Goal: Task Accomplishment & Management: Manage account settings

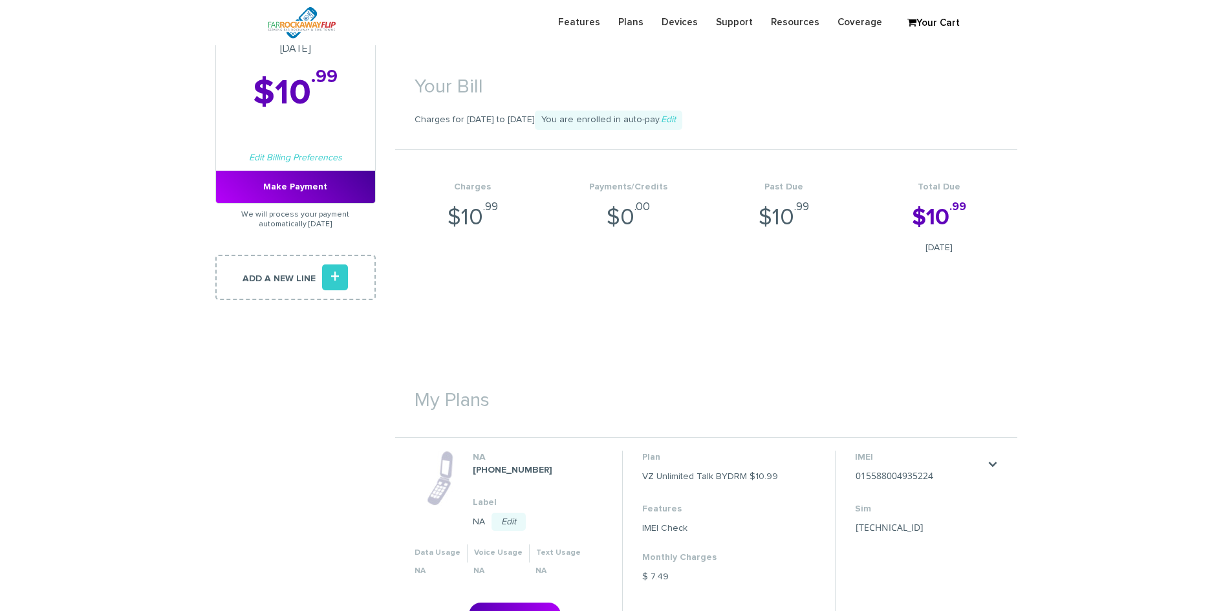
scroll to position [91, 0]
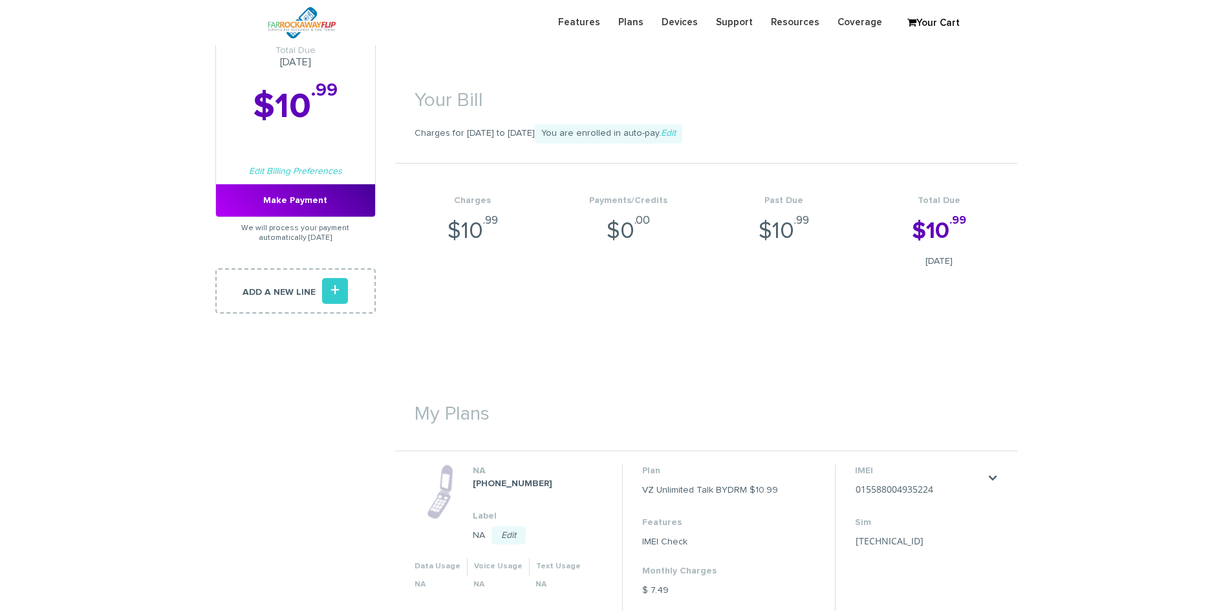
click at [310, 179] on div "Total Due Oct 16, 2025 $10 .99 Edit Billing Preferences Make Payment" at bounding box center [295, 121] width 160 height 192
click at [308, 171] on link "Edit Billing Preferences" at bounding box center [295, 171] width 93 height 9
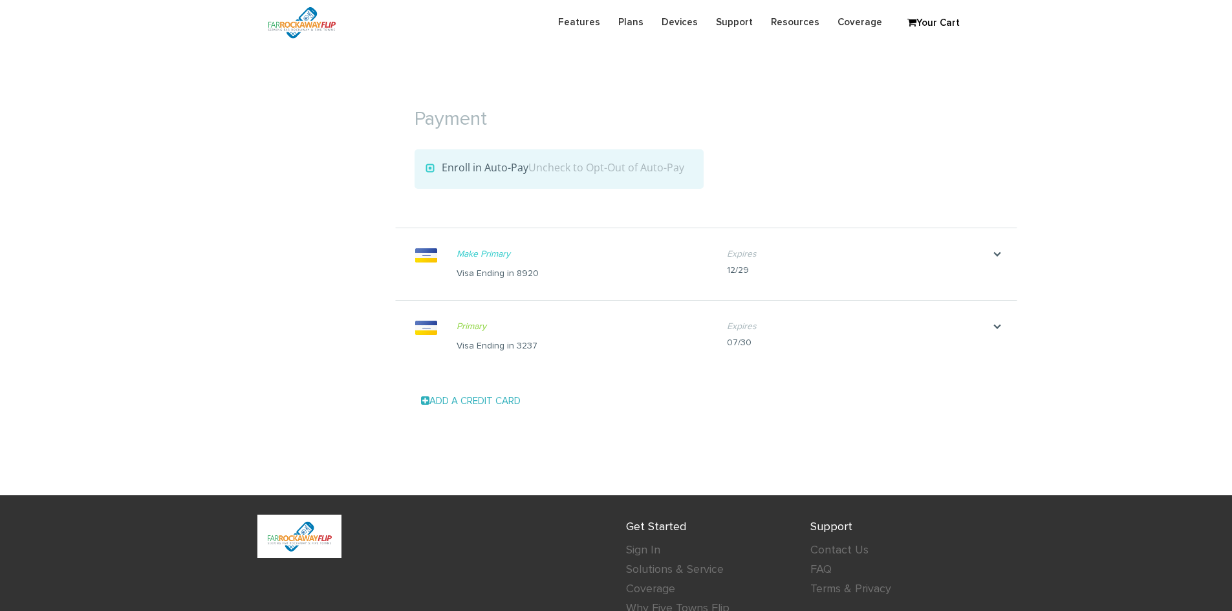
scroll to position [1357, 0]
click at [997, 327] on icon "." at bounding box center [997, 327] width 39 height 13
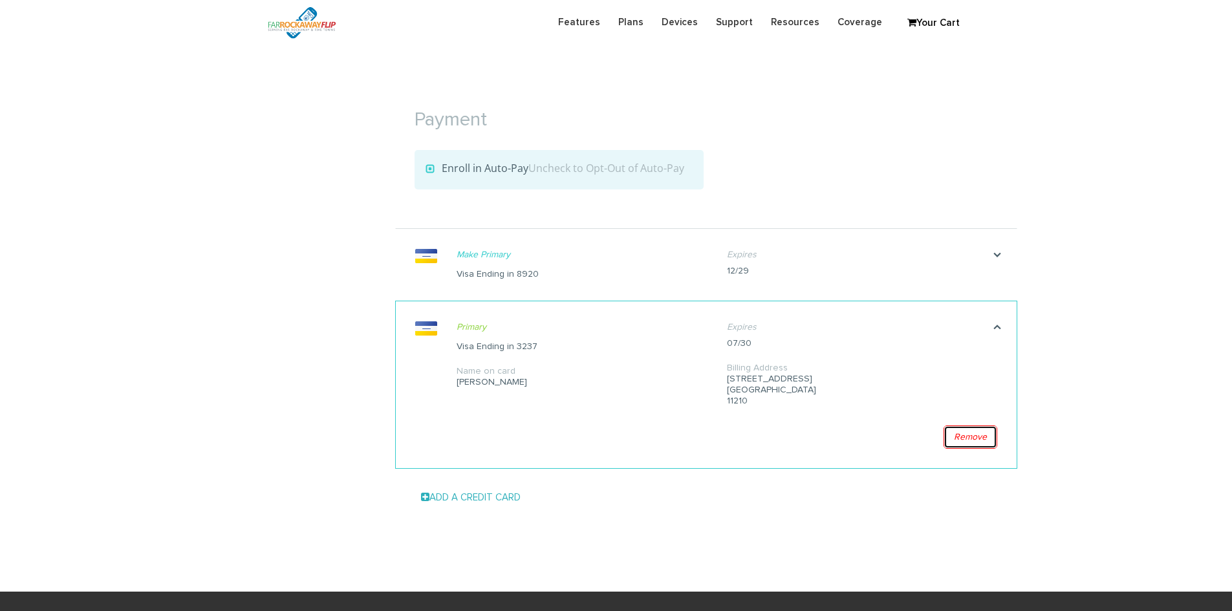
click at [973, 431] on link "Remove" at bounding box center [971, 437] width 54 height 23
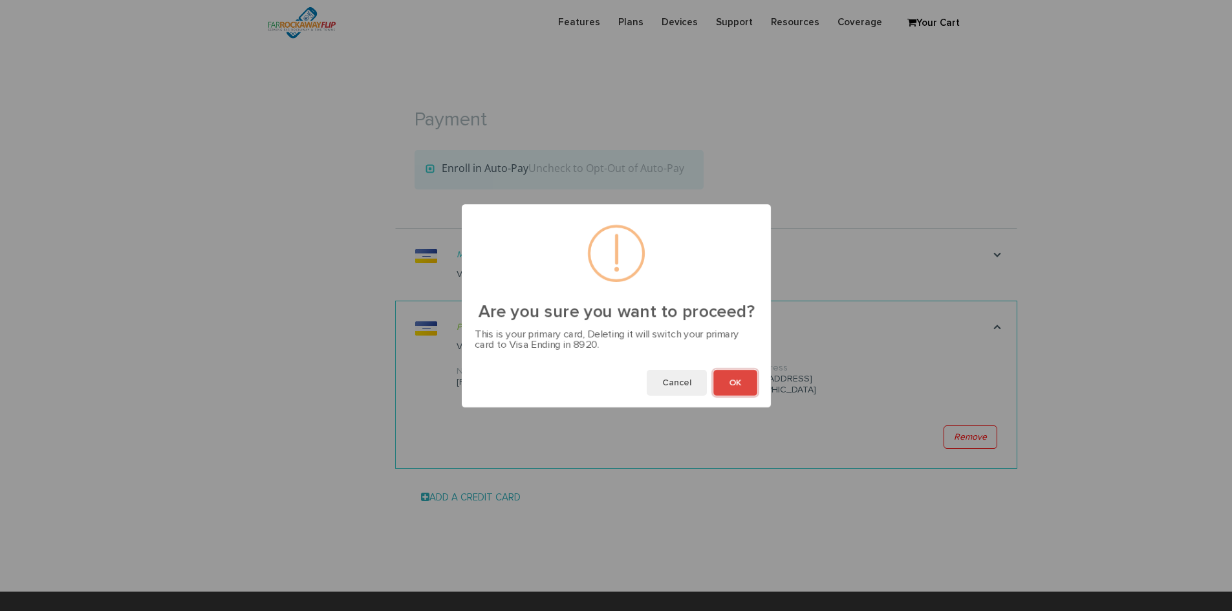
click at [748, 382] on button "OK" at bounding box center [735, 383] width 44 height 26
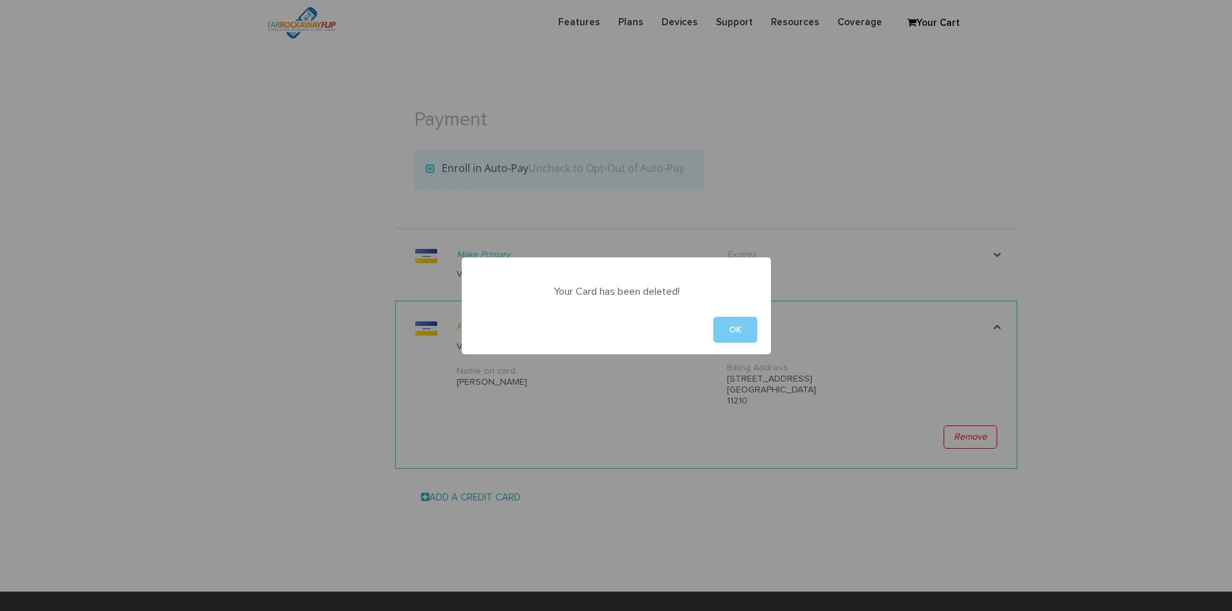
click at [741, 332] on button "OK" at bounding box center [735, 330] width 44 height 26
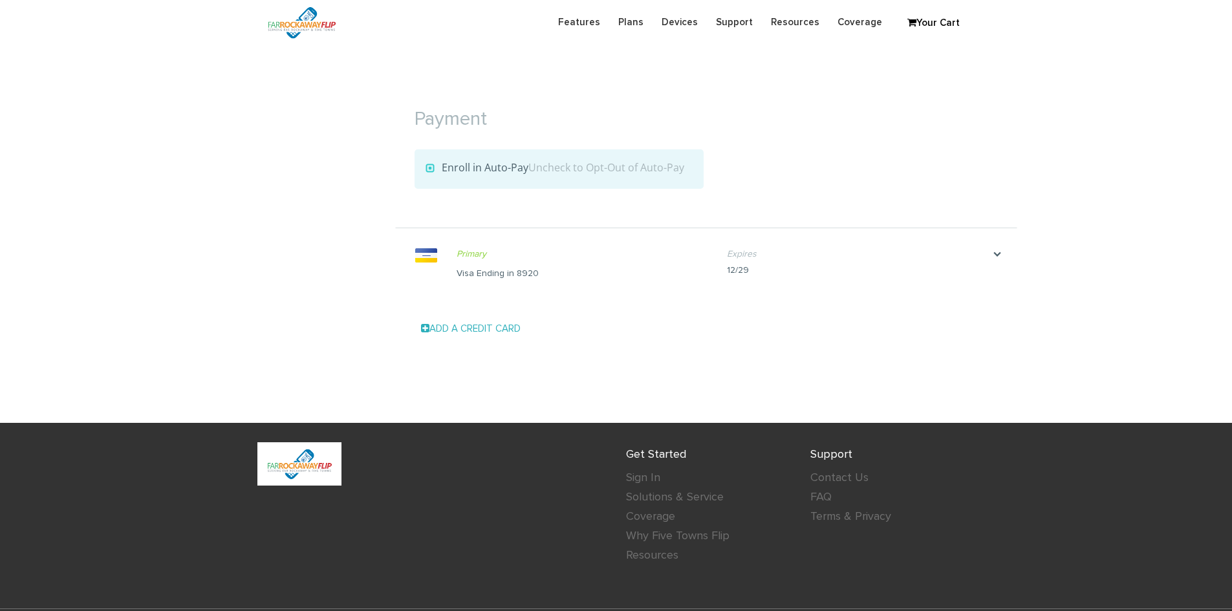
click at [486, 319] on div "Add a Credit Card Card Number Expiration Month Month 1 2 3 4 5 6 7 8 9 10 11 12…" at bounding box center [706, 329] width 622 height 45
click at [481, 341] on div "Add a Credit Card Card Number Expiration Month Month 1 2 3 4 5 6 7 8 9 10 11 12…" at bounding box center [706, 329] width 622 height 45
click at [482, 329] on link "Add a Credit Card" at bounding box center [471, 330] width 100 height 10
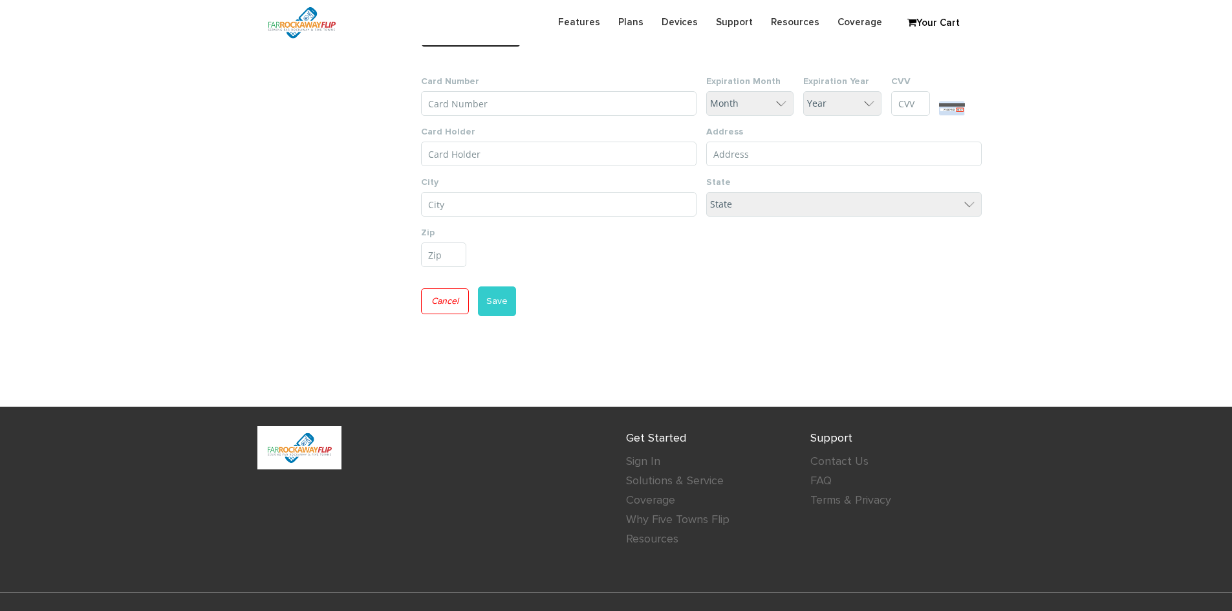
scroll to position [1645, 0]
click at [518, 113] on input "Card Number" at bounding box center [559, 103] width 276 height 25
paste input "4147 2027 6155 3237"
type input "4147 2027 6155 3237"
click at [527, 151] on input "Card Holder" at bounding box center [559, 153] width 276 height 25
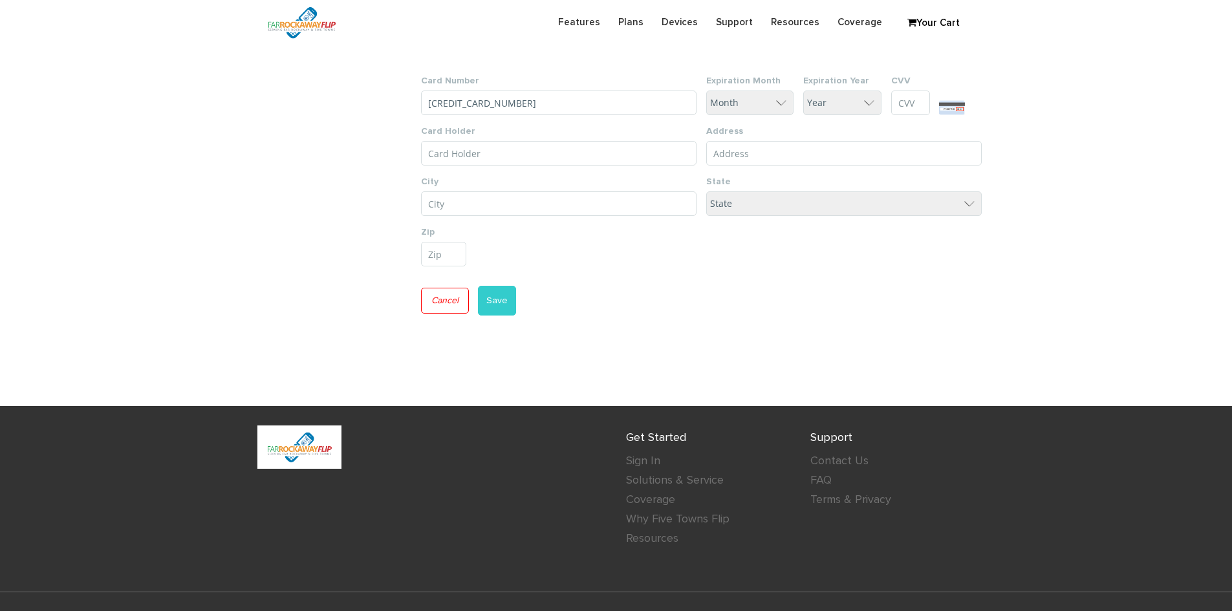
paste input "Dena lifchetz"
type input "Dena lifchetz"
click at [762, 109] on select "Month 1 2 3 4 5 6 7 8 9 10 11 12" at bounding box center [749, 103] width 87 height 25
select select "7"
click at [706, 91] on select "Month 1 2 3 4 5 6 7 8 9 10 11 12" at bounding box center [749, 103] width 87 height 25
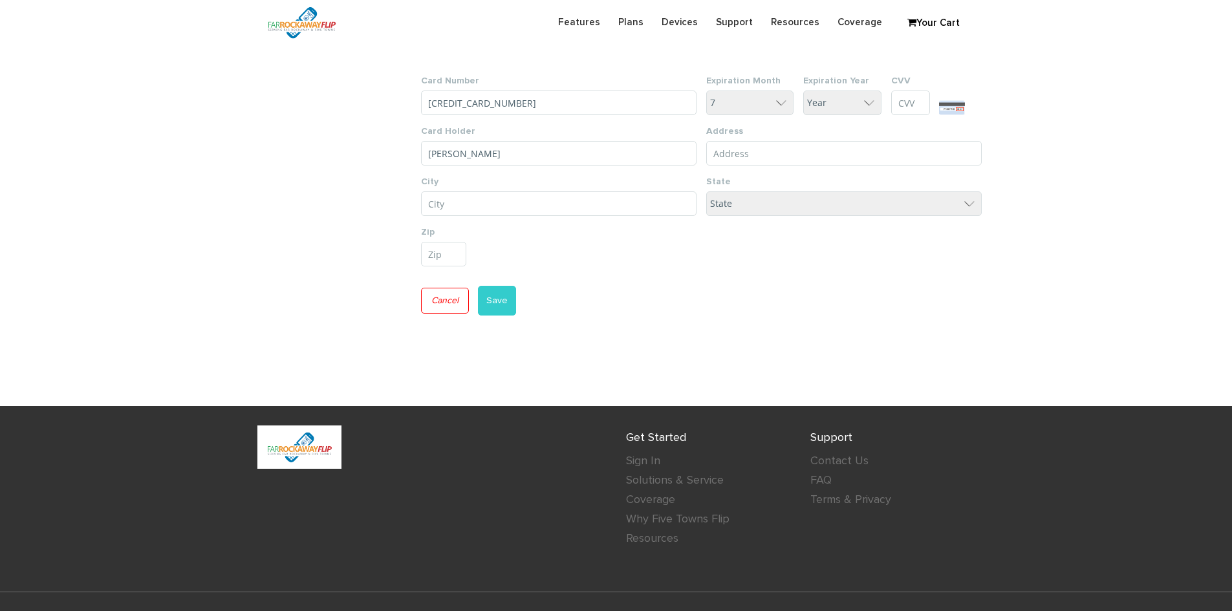
click at [836, 109] on select "Year 25 26 27 28 29 30 31 32 33 34 35" at bounding box center [842, 103] width 78 height 25
select select "30"
click at [803, 91] on select "Year 25 26 27 28 29 30 31 32 33 34 35" at bounding box center [842, 103] width 78 height 25
click at [898, 100] on input "CVV" at bounding box center [910, 103] width 39 height 25
paste input "399"
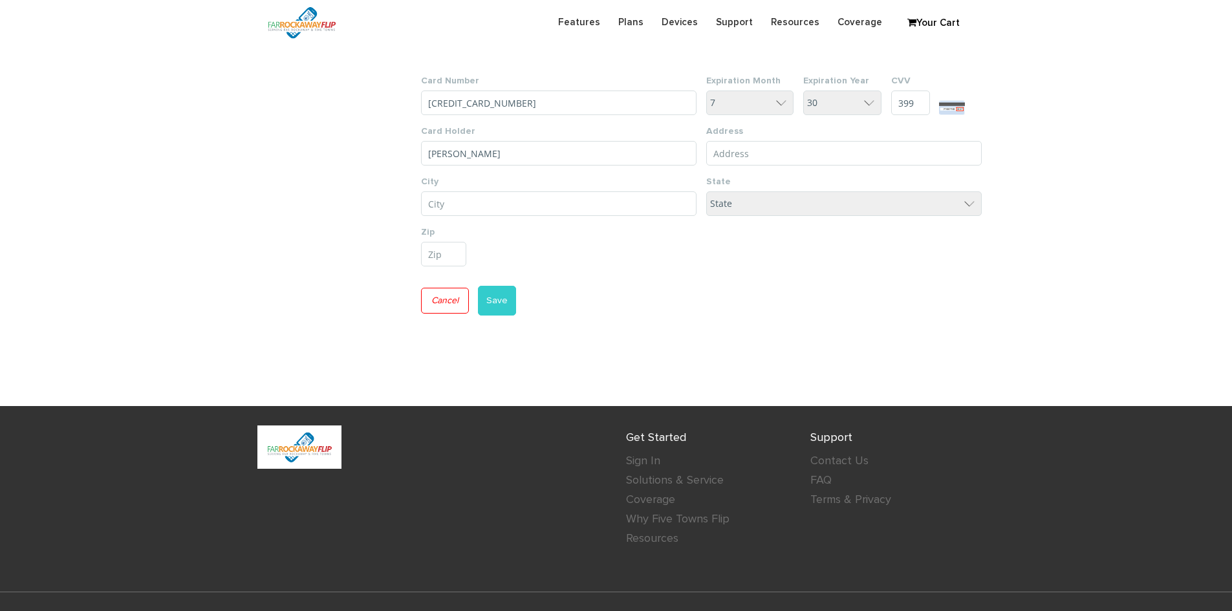
type input "399"
click at [737, 156] on input "Address Line 1*" at bounding box center [844, 153] width 276 height 25
paste input "[STREET_ADDRESS]"
type input "[STREET_ADDRESS]"
click at [467, 202] on input "City*" at bounding box center [559, 203] width 276 height 25
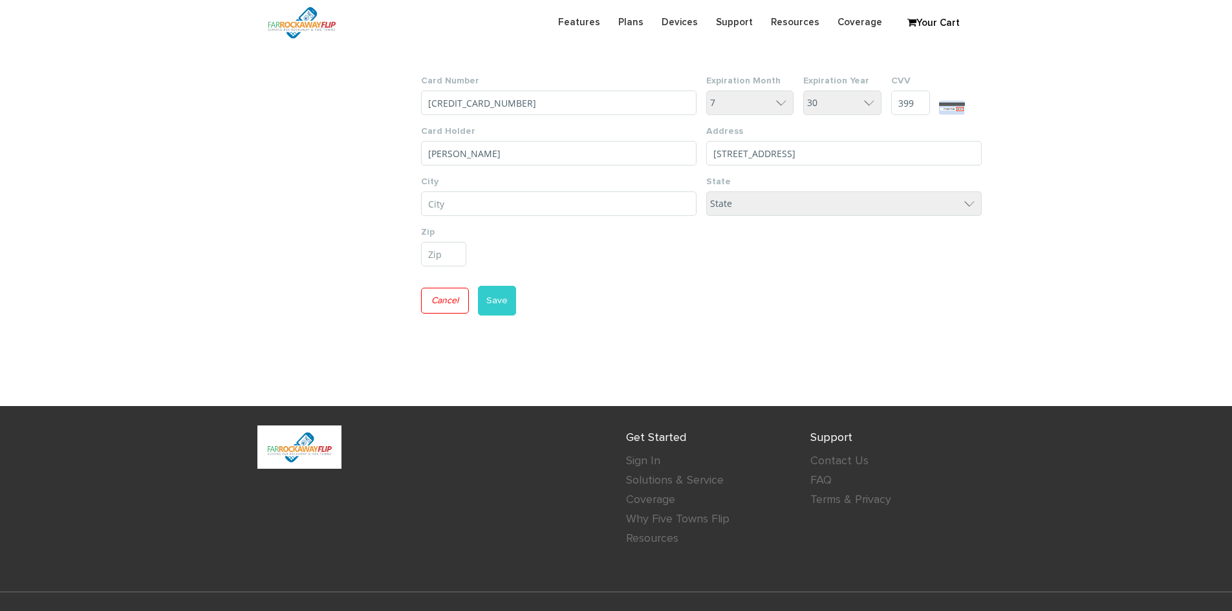
paste input "[GEOGRAPHIC_DATA]"
type input "[GEOGRAPHIC_DATA]"
click at [768, 202] on select "State District of Columbia Alabama Alaska Arizona Arkansas California Colorado …" at bounding box center [844, 203] width 276 height 25
select select "NY"
click at [706, 191] on select "State District of Columbia Alabama Alaska Arizona Arkansas California Colorado …" at bounding box center [844, 203] width 276 height 25
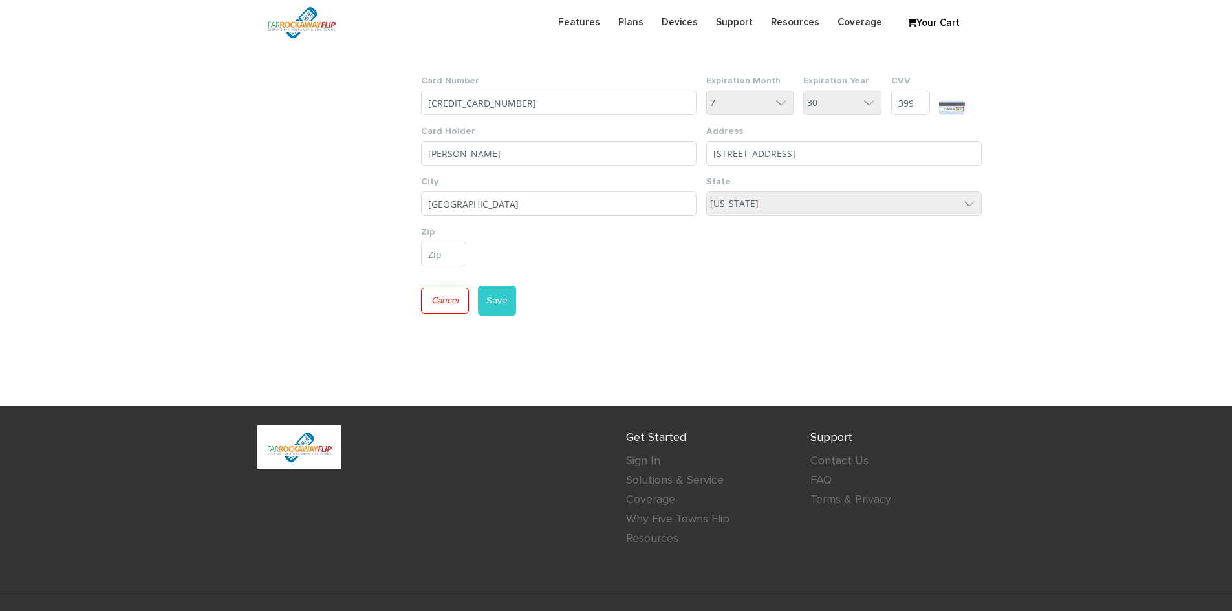
click at [453, 259] on input "Postal/Zip code" at bounding box center [443, 254] width 45 height 25
paste input "11210"
type input "11210"
click at [499, 299] on button "Save" at bounding box center [497, 301] width 38 height 30
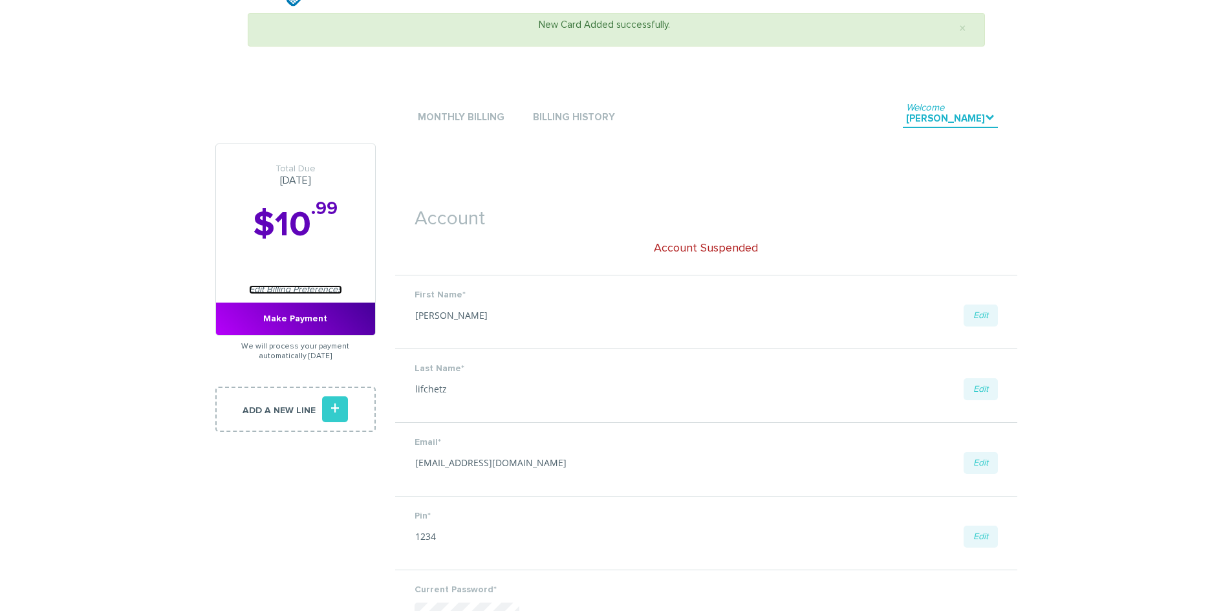
click at [302, 290] on link "Edit Billing Preferences" at bounding box center [295, 289] width 93 height 9
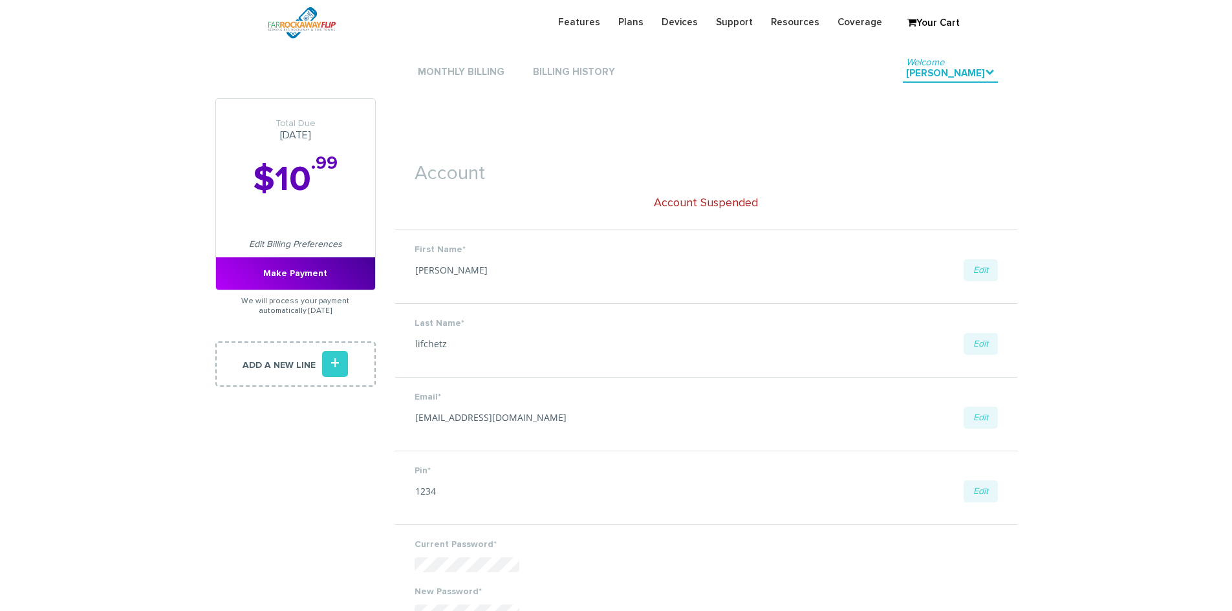
scroll to position [1493, 0]
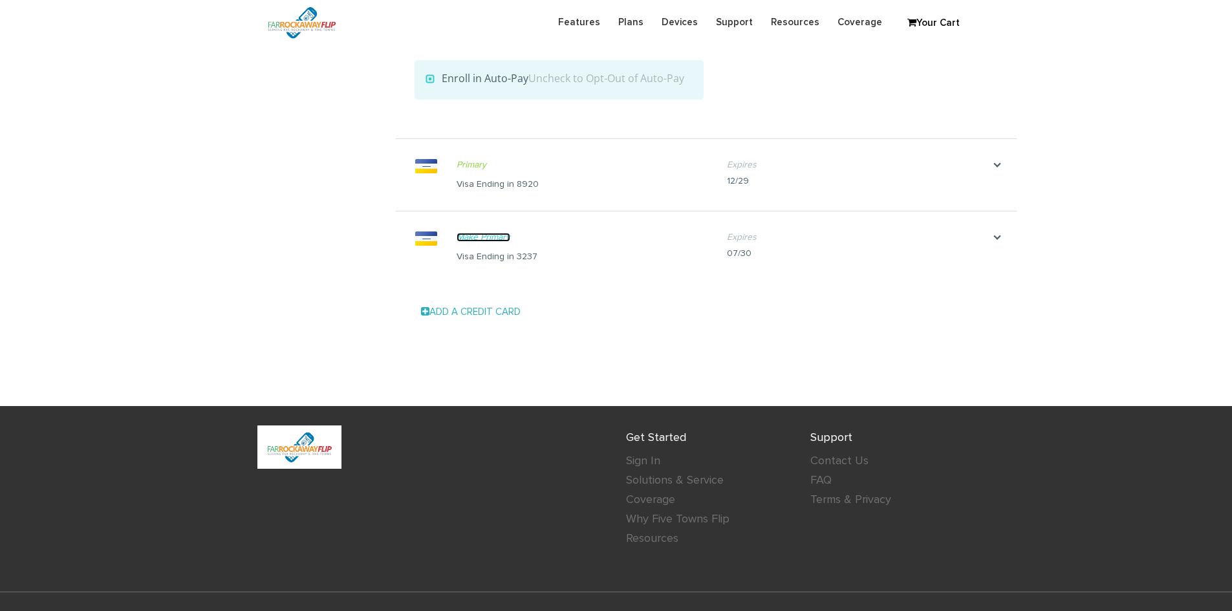
click at [499, 233] on link "Make Primary" at bounding box center [484, 237] width 54 height 9
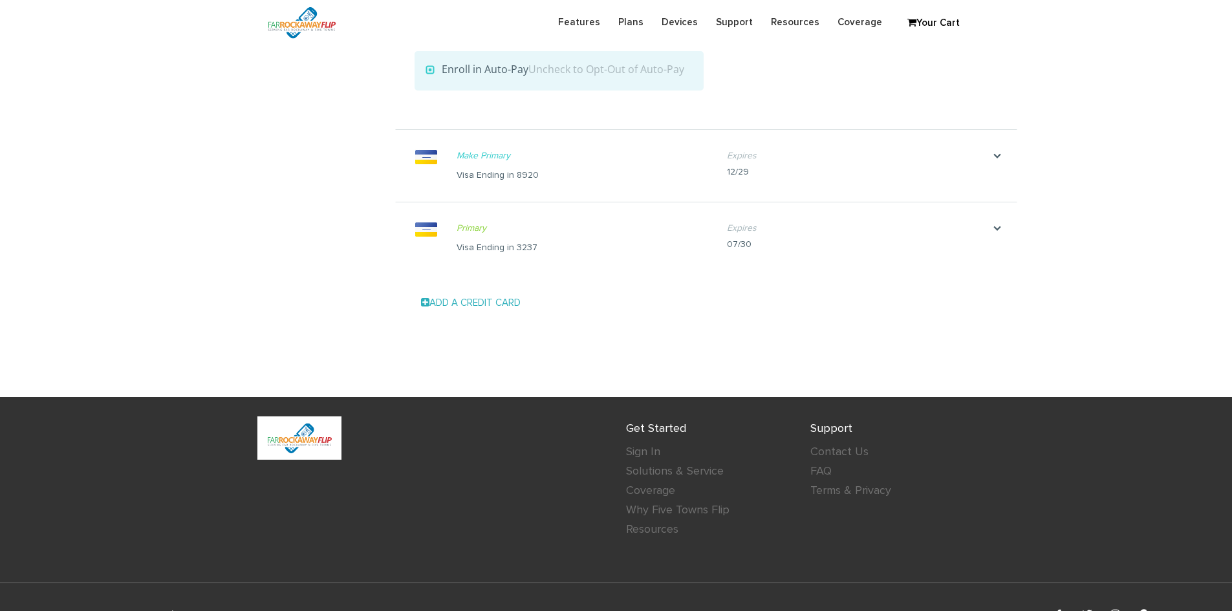
scroll to position [1357, 0]
